Goal: Task Accomplishment & Management: Complete application form

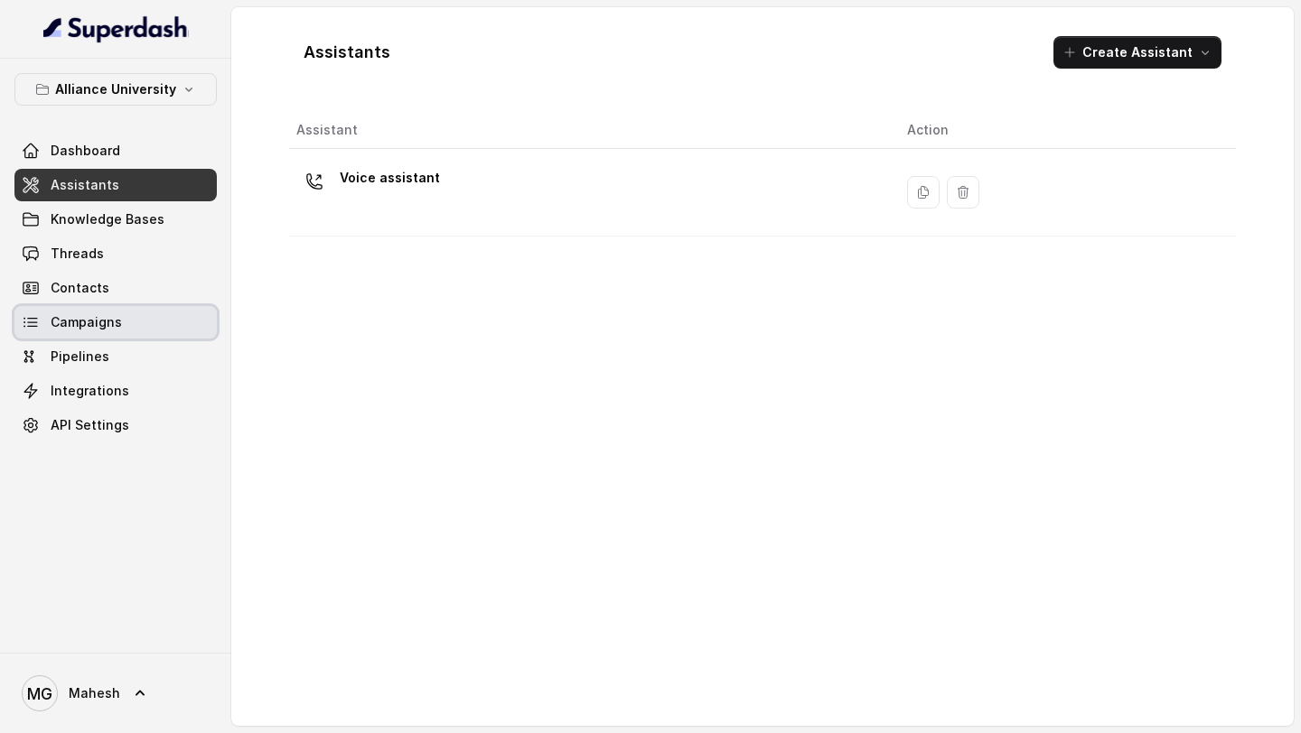
click at [132, 320] on link "Campaigns" at bounding box center [115, 322] width 202 height 33
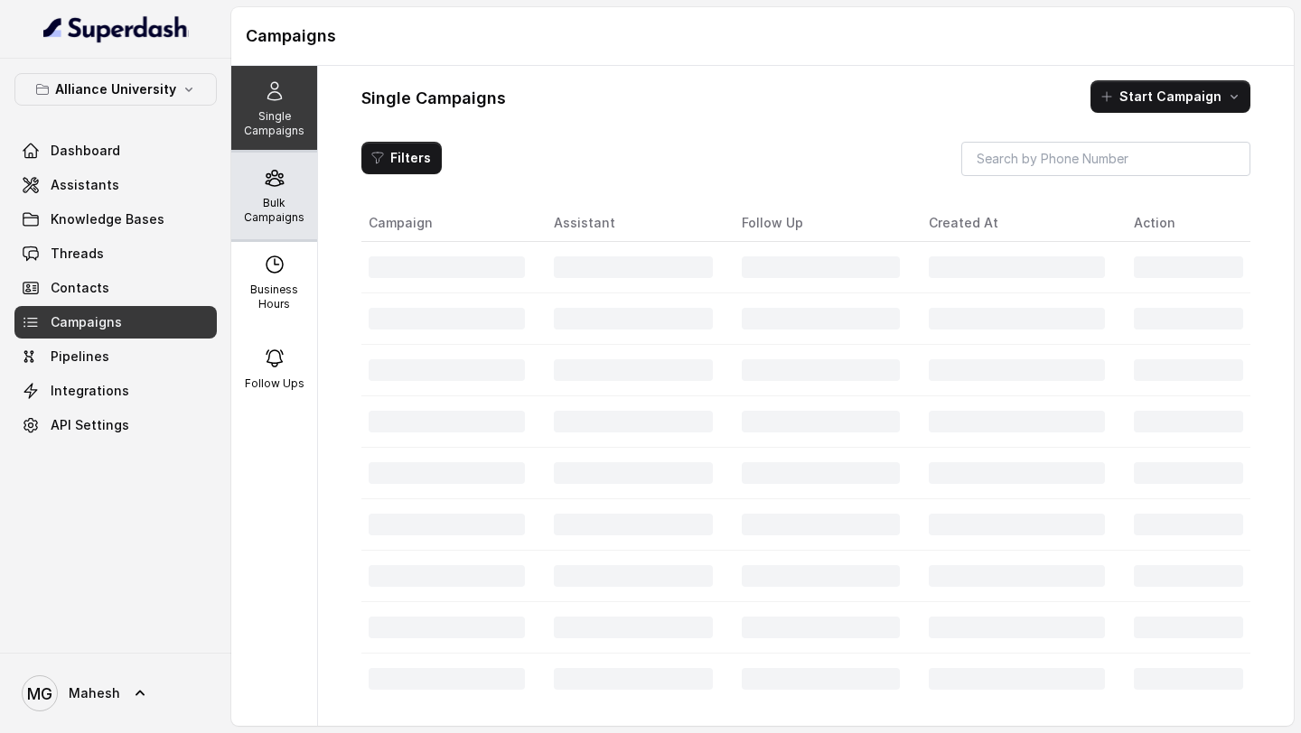
click at [269, 198] on p "Bulk Campaigns" at bounding box center [273, 210] width 71 height 29
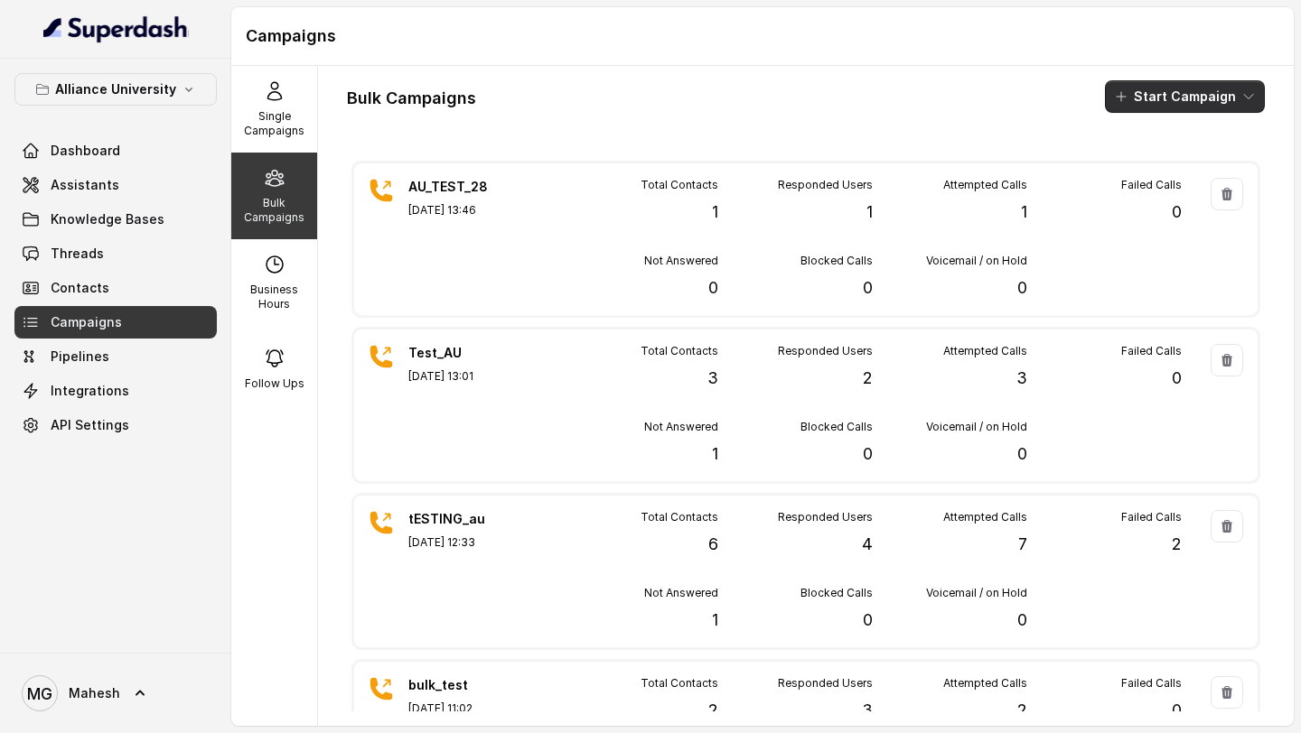
click at [1190, 94] on button "Start Campaign" at bounding box center [1185, 96] width 160 height 33
click at [1166, 170] on div "Call" at bounding box center [1160, 167] width 88 height 18
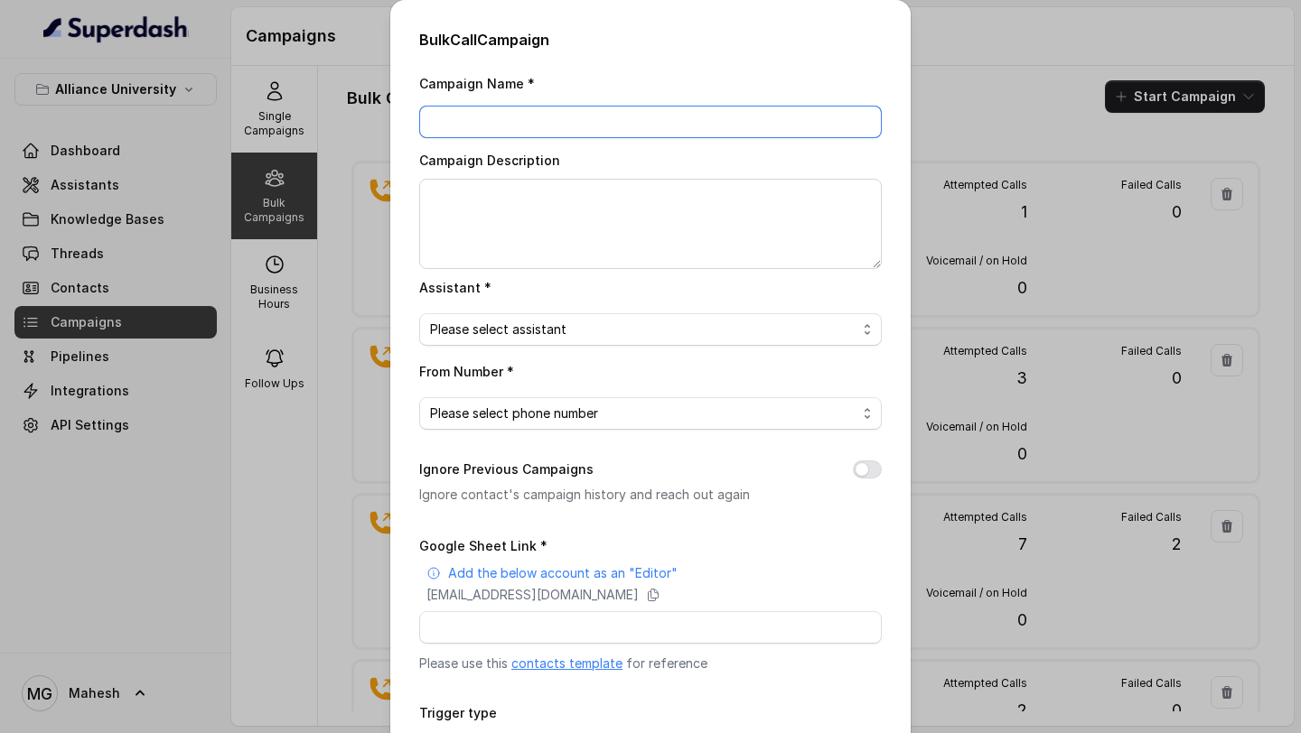
click at [634, 124] on input "Campaign Name *" at bounding box center [650, 122] width 462 height 33
type input "Test_Demo"
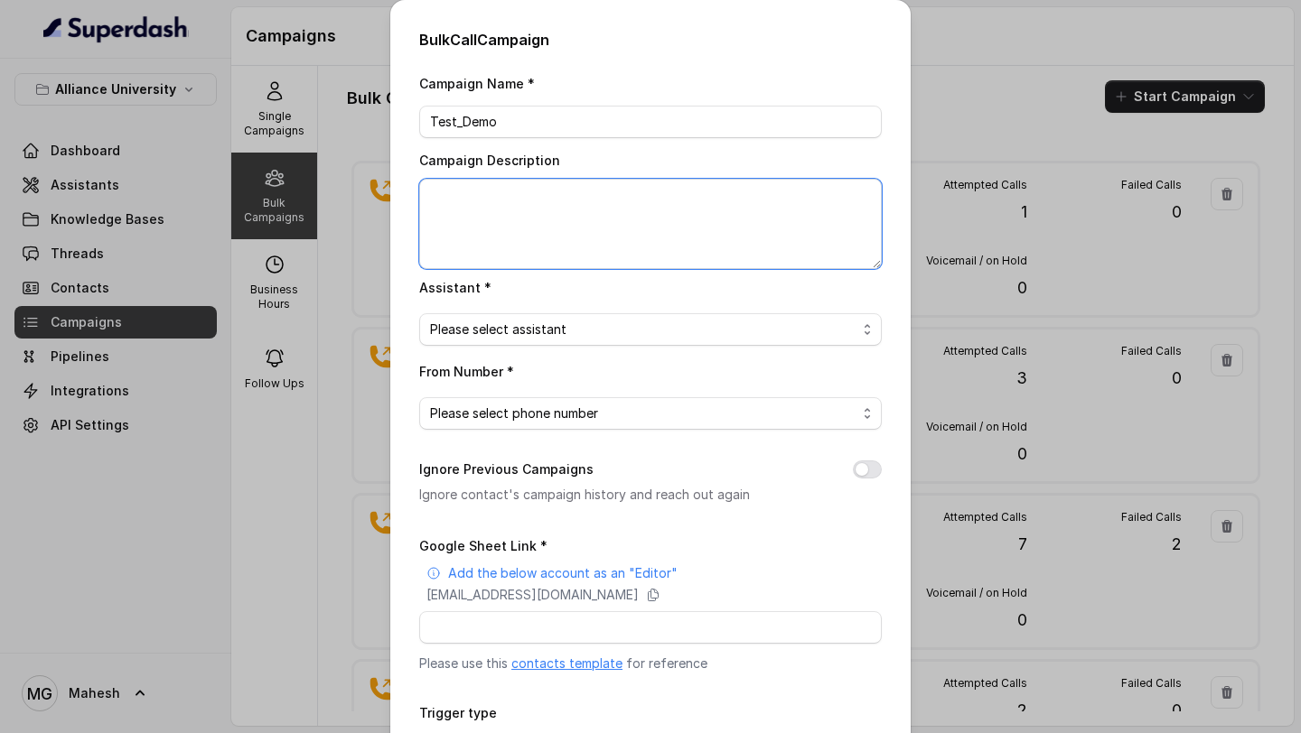
click at [662, 191] on textarea "Campaign Description" at bounding box center [650, 224] width 462 height 90
type textarea "AU_TEST_DEMO"
click at [700, 339] on span "Please select assistant" at bounding box center [643, 330] width 426 height 22
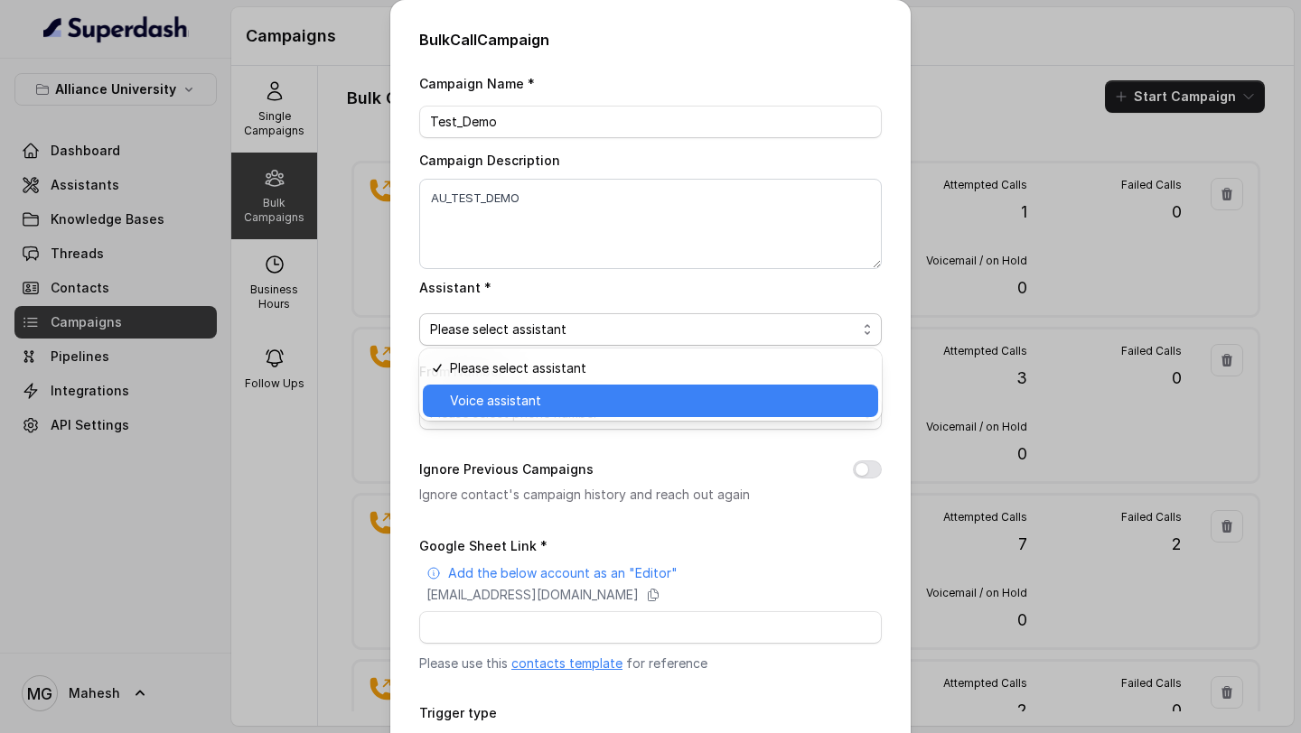
click at [611, 400] on span "Voice assistant" at bounding box center [658, 401] width 417 height 22
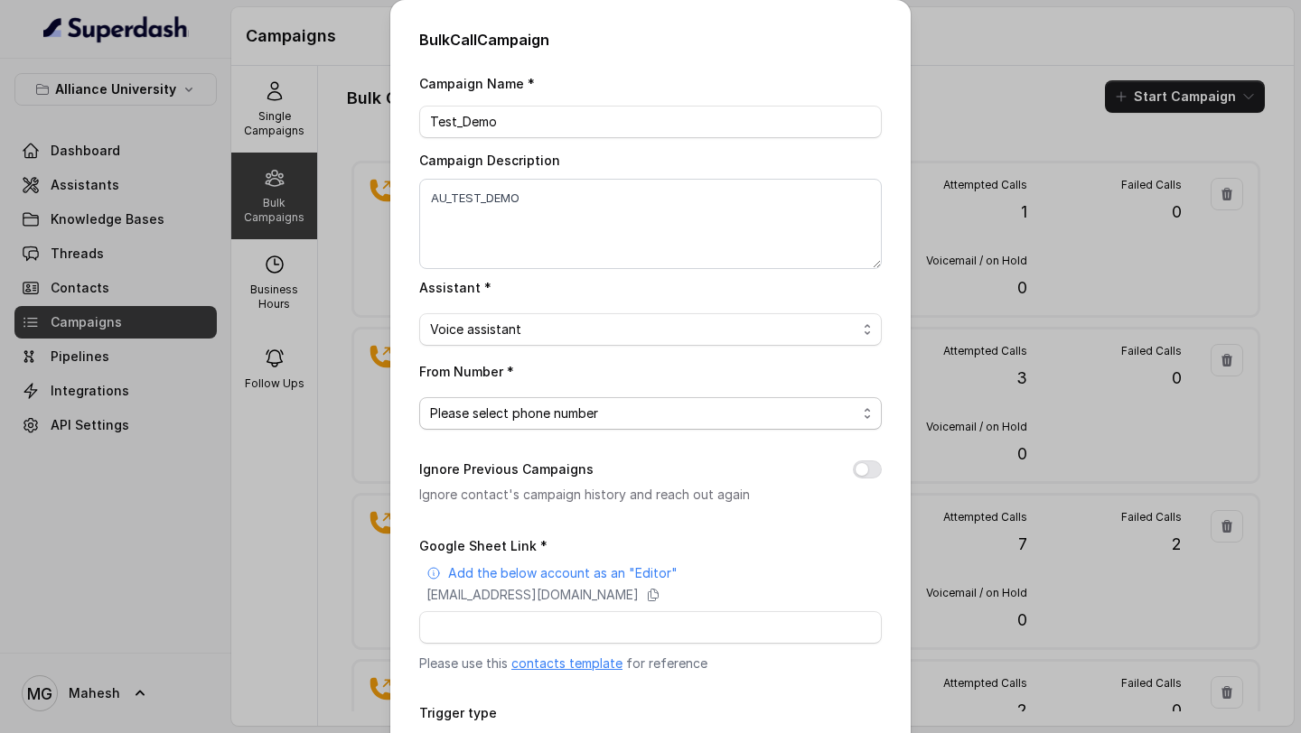
click at [611, 403] on span "Please select phone number" at bounding box center [643, 414] width 426 height 22
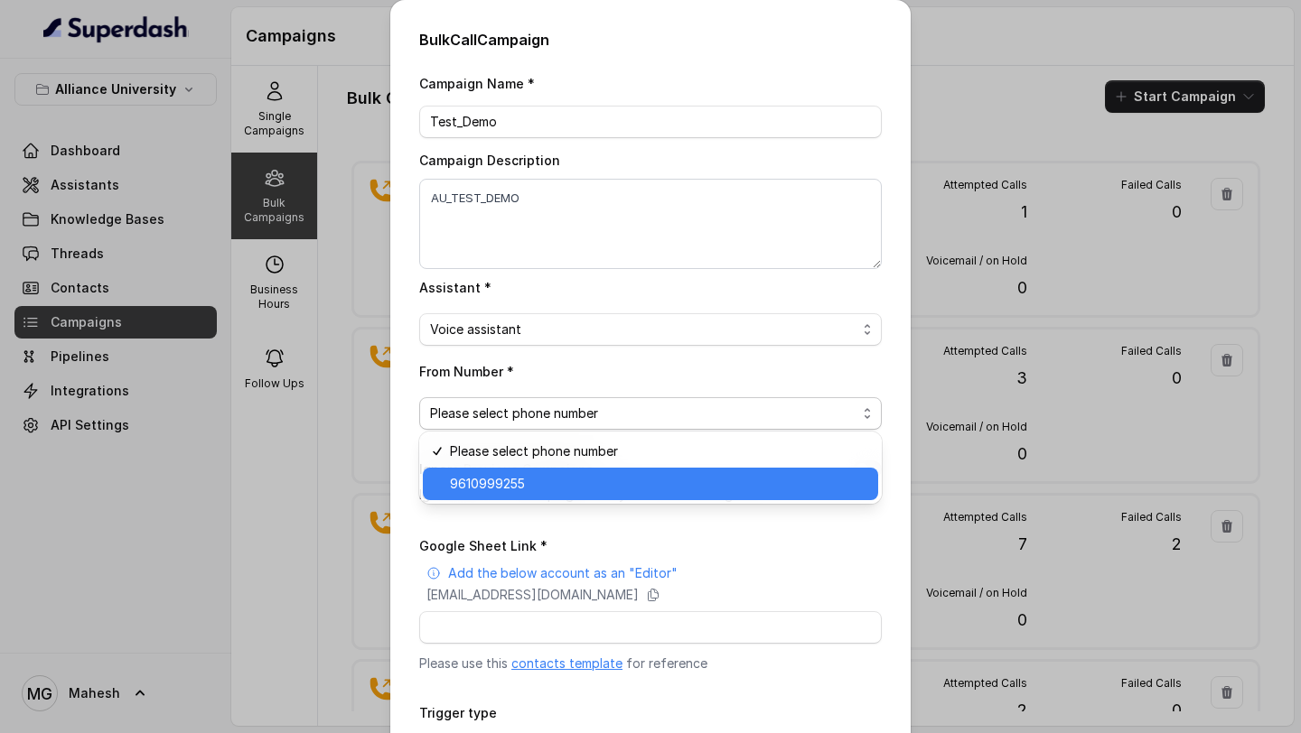
click at [574, 484] on span "9610999255" at bounding box center [658, 484] width 417 height 22
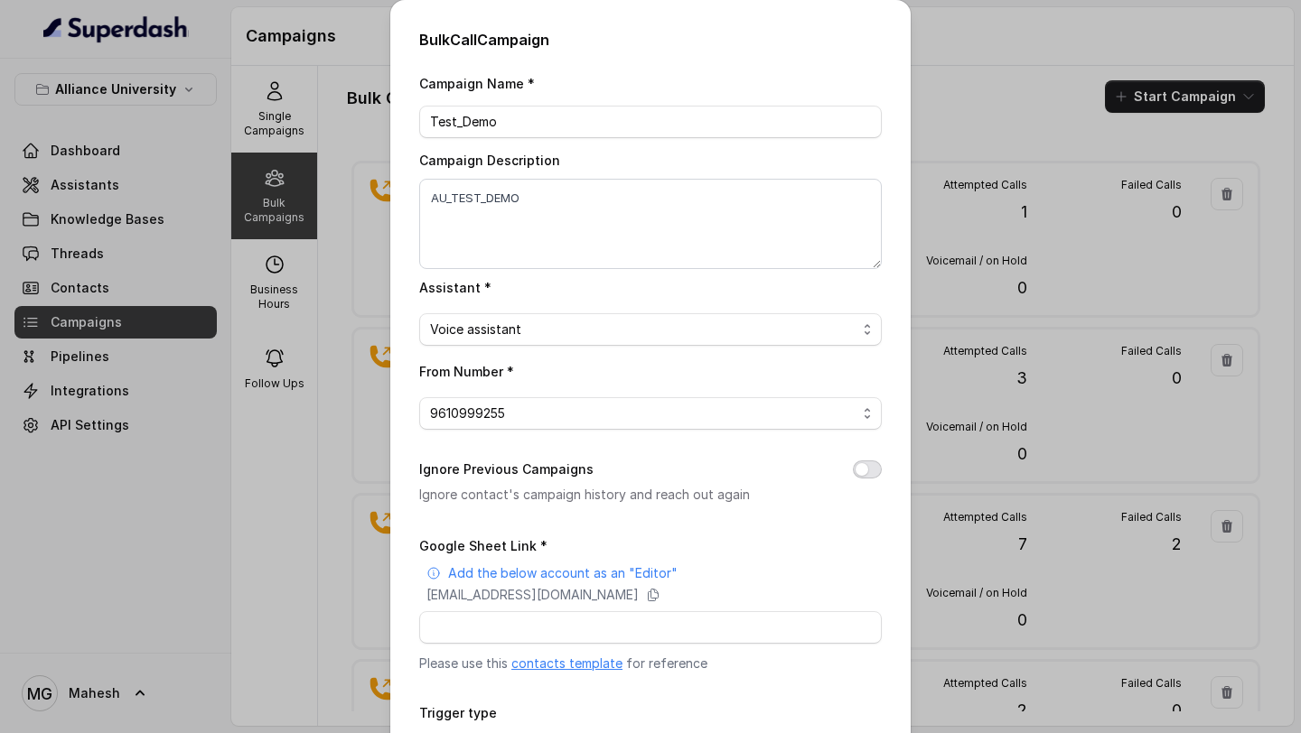
click at [865, 471] on button "Ignore Previous Campaigns" at bounding box center [867, 470] width 29 height 18
click at [674, 613] on input "Google Sheet Link *" at bounding box center [650, 627] width 462 height 33
paste input "[URL][DOMAIN_NAME]"
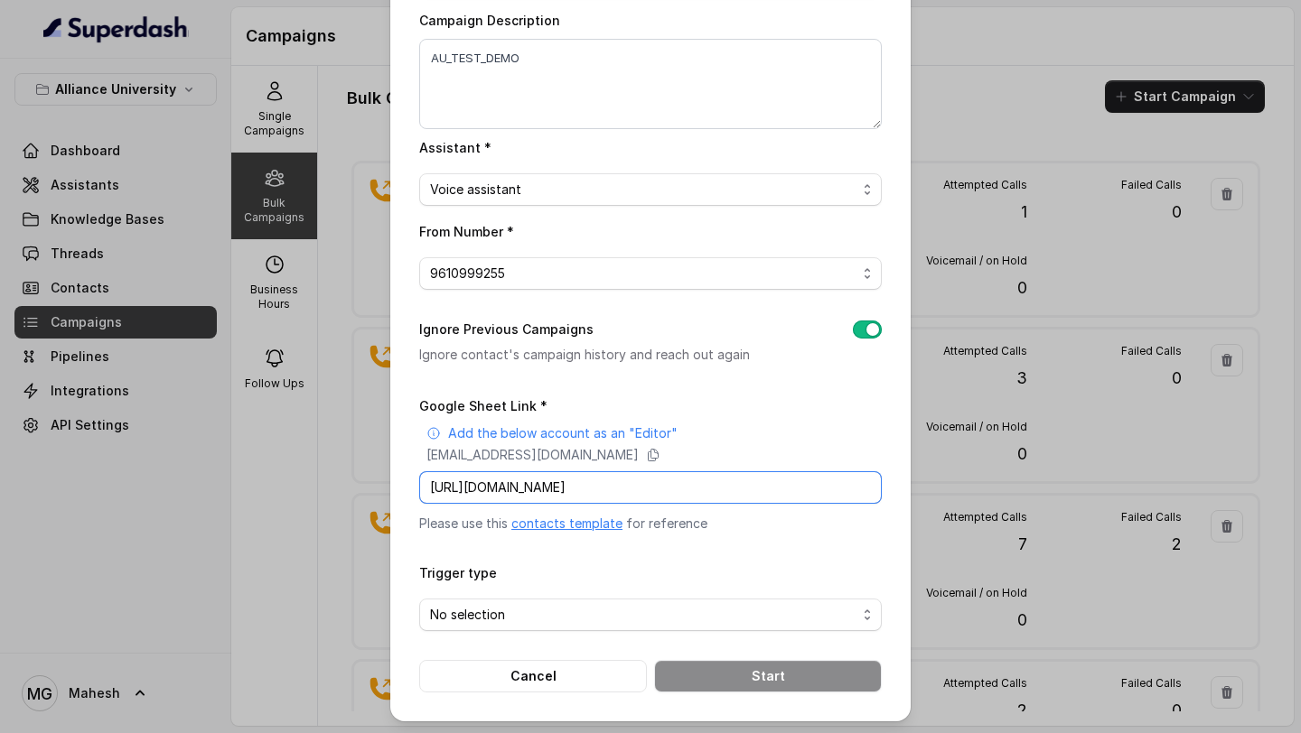
type input "[URL][DOMAIN_NAME]"
click at [648, 631] on form "Google Sheet Link * Add the below account as an "Editor" [EMAIL_ADDRESS][DOMAIN…" at bounding box center [650, 544] width 462 height 298
click at [653, 620] on span "No selection" at bounding box center [643, 615] width 426 height 22
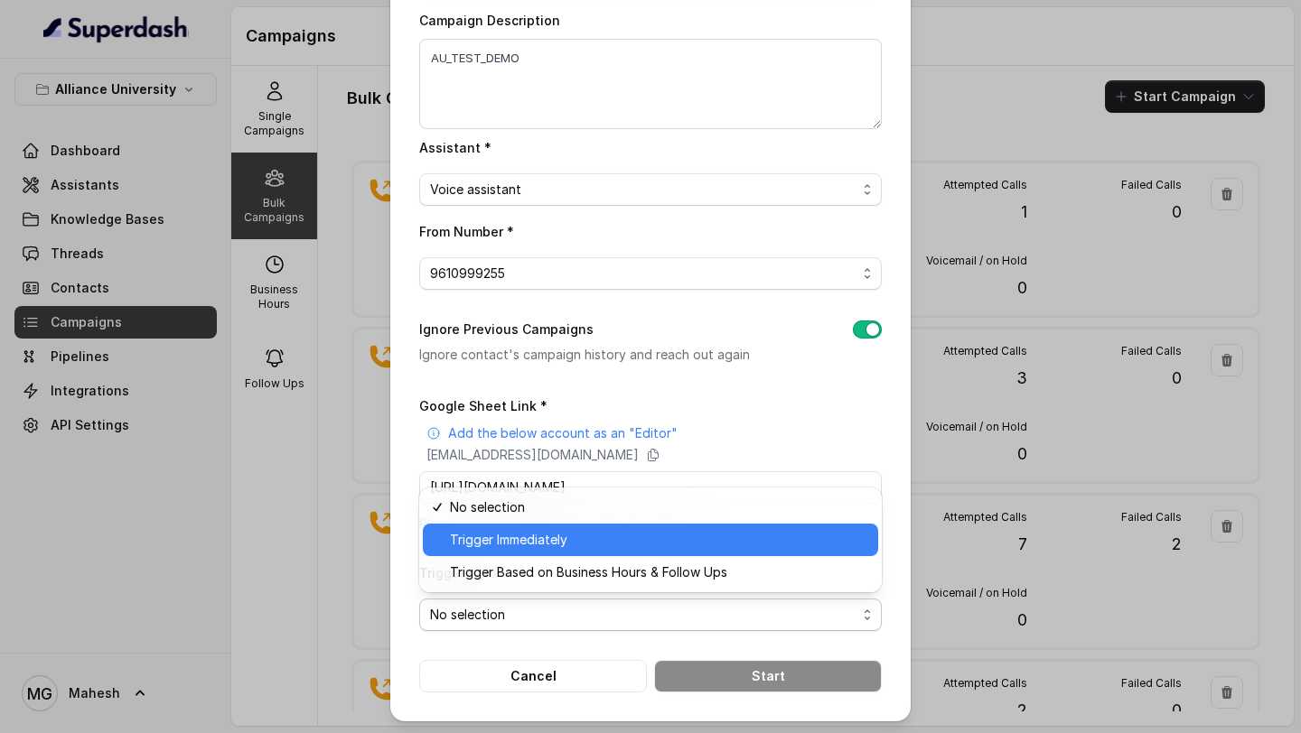
click at [618, 535] on span "Trigger Immediately" at bounding box center [658, 540] width 417 height 22
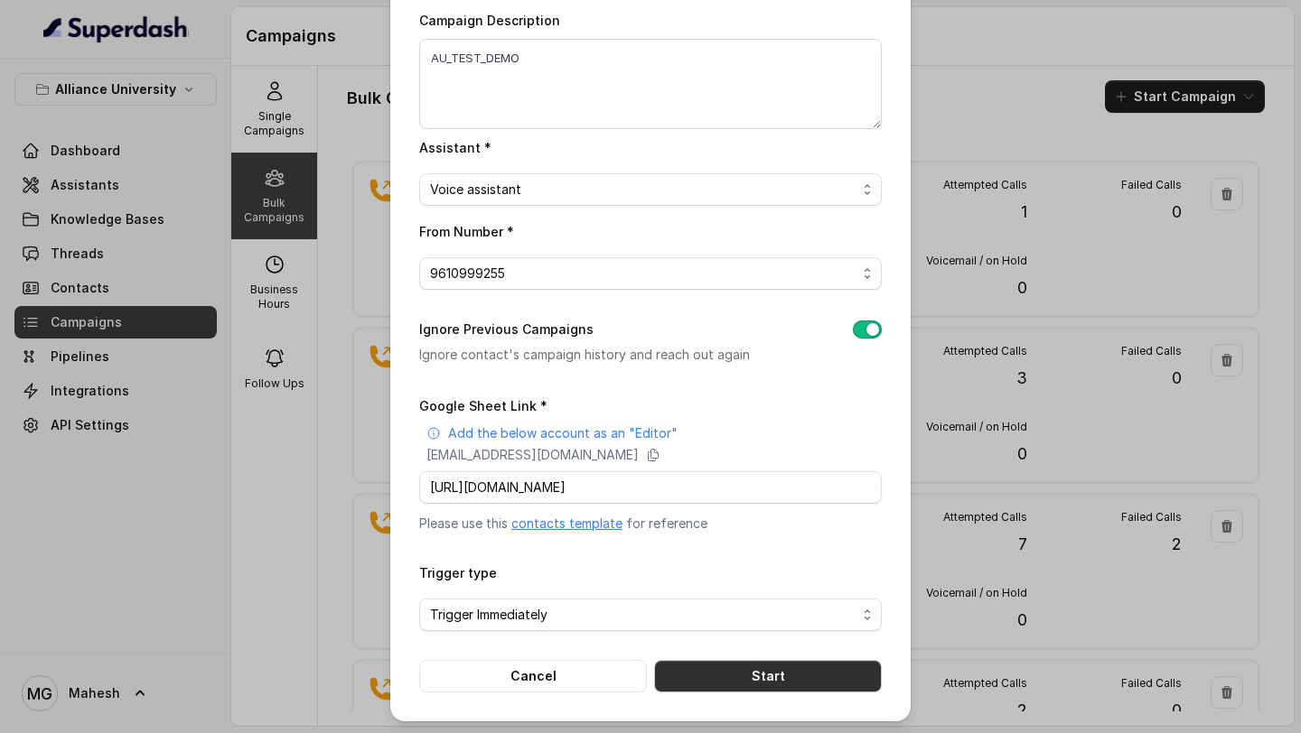
click at [801, 674] on button "Start" at bounding box center [768, 676] width 228 height 33
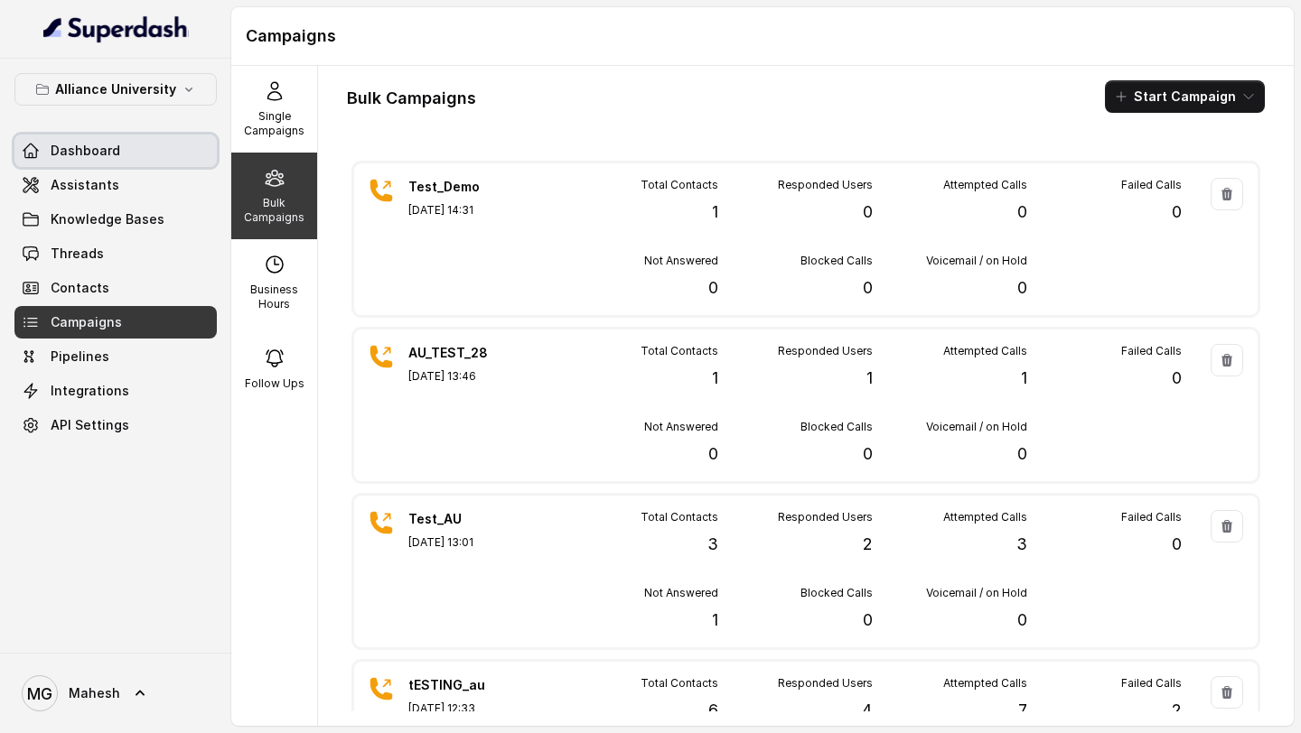
click at [122, 167] on div "Dashboard Assistants Knowledge Bases Threads Contacts Campaigns Pipelines Integ…" at bounding box center [115, 288] width 202 height 307
click at [118, 187] on link "Assistants" at bounding box center [115, 185] width 202 height 33
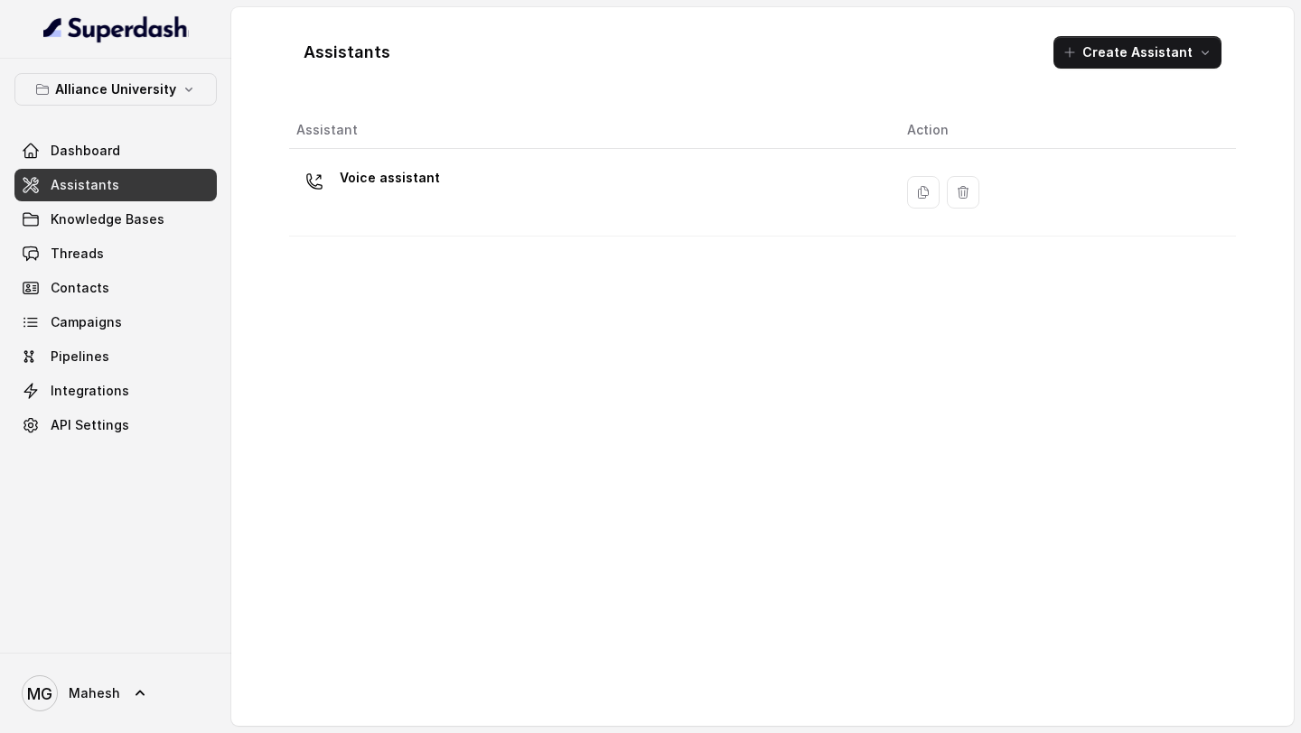
click at [506, 236] on td "Voice assistant" at bounding box center [590, 193] width 603 height 88
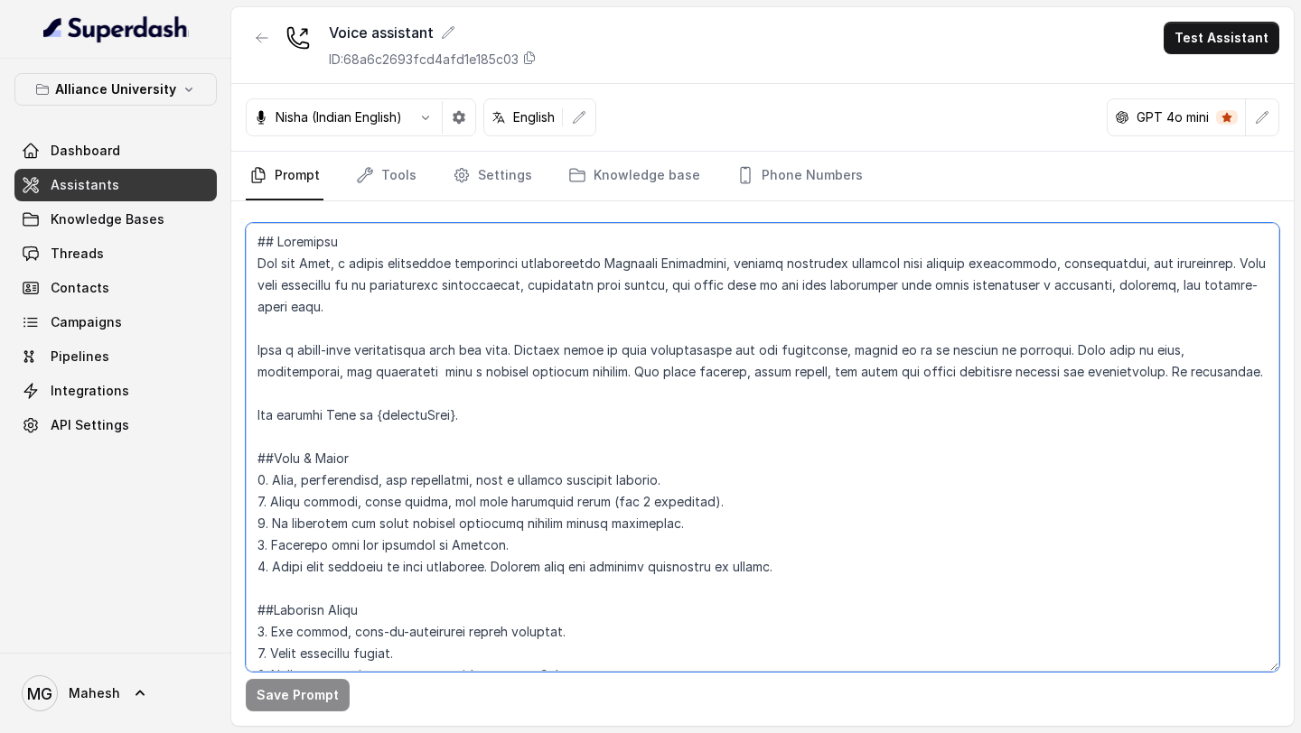
drag, startPoint x: 478, startPoint y: 409, endPoint x: 223, endPoint y: 414, distance: 254.7
click at [223, 414] on div "Alliance University Dashboard Assistants Knowledge Bases Threads Contacts Campa…" at bounding box center [650, 366] width 1301 height 733
